Goal: Task Accomplishment & Management: Manage account settings

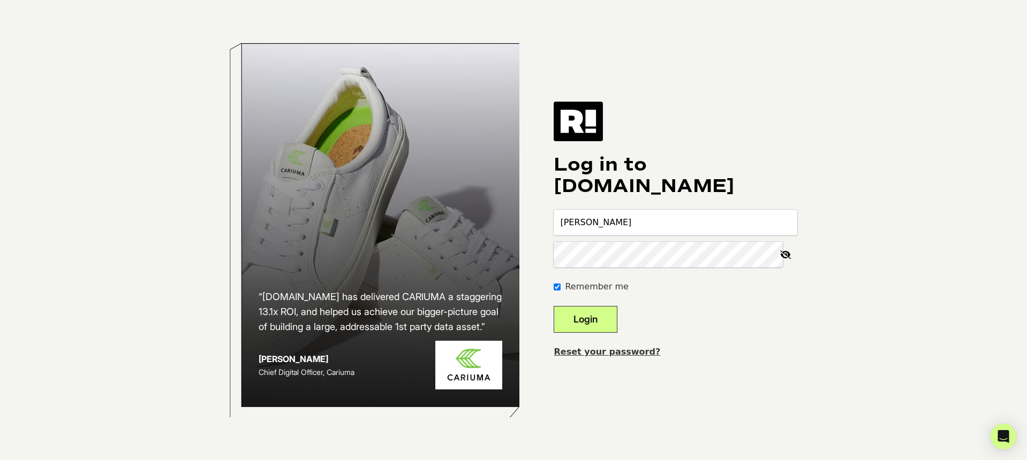
type input "[PERSON_NAME]"
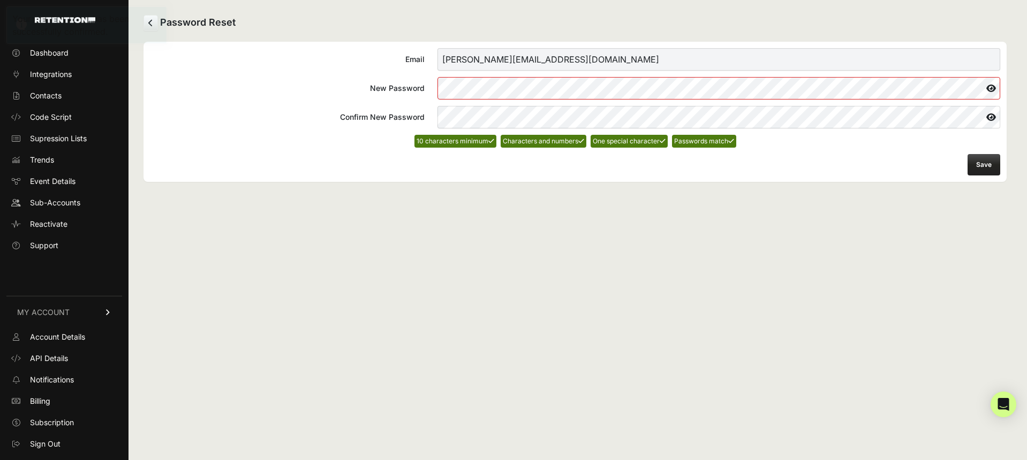
click at [984, 167] on button "Save" at bounding box center [983, 164] width 33 height 21
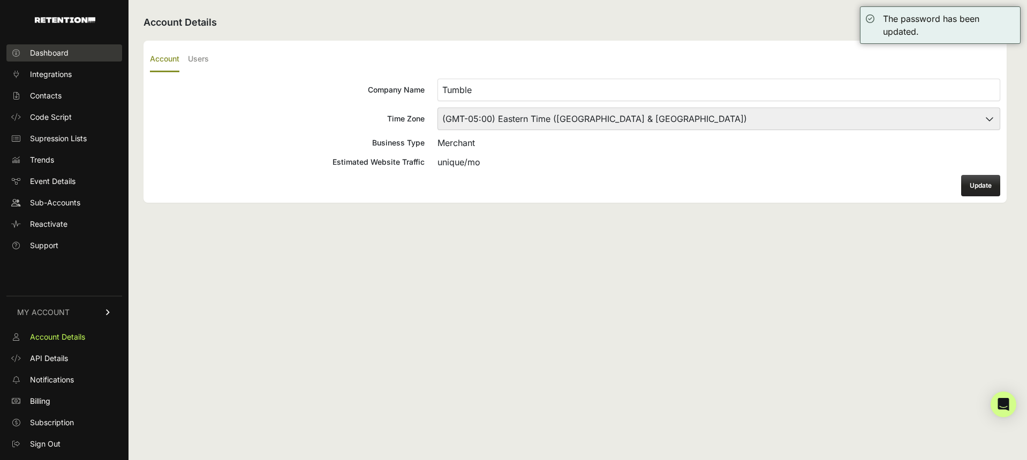
click at [32, 56] on span "Dashboard" at bounding box center [49, 53] width 39 height 11
